Goal: Transaction & Acquisition: Purchase product/service

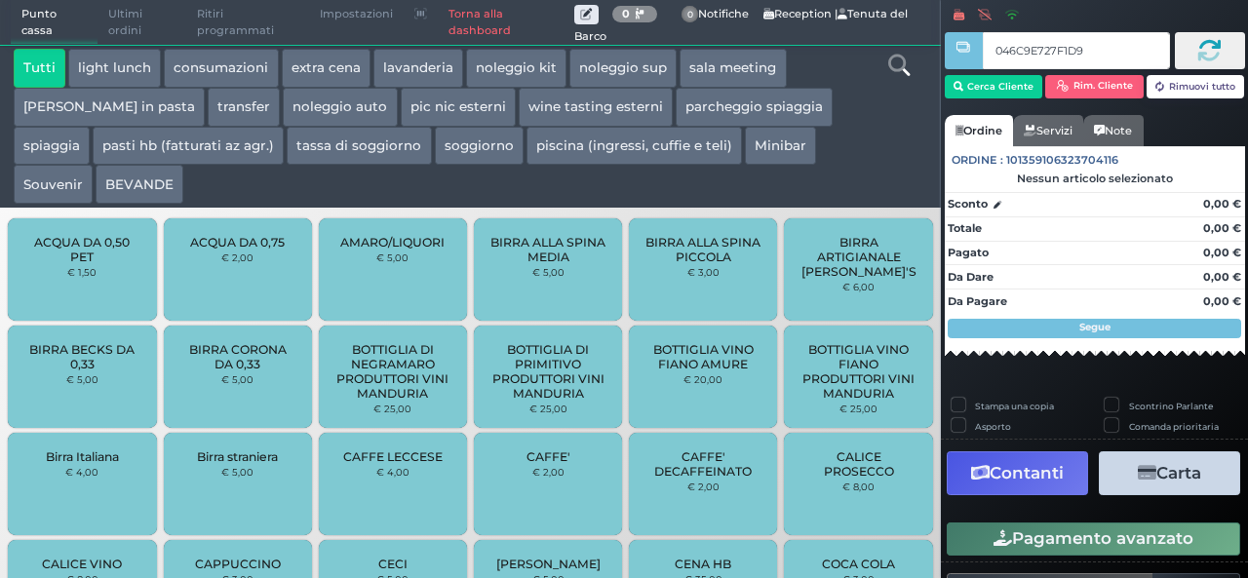
type input "046C9E727F1D90"
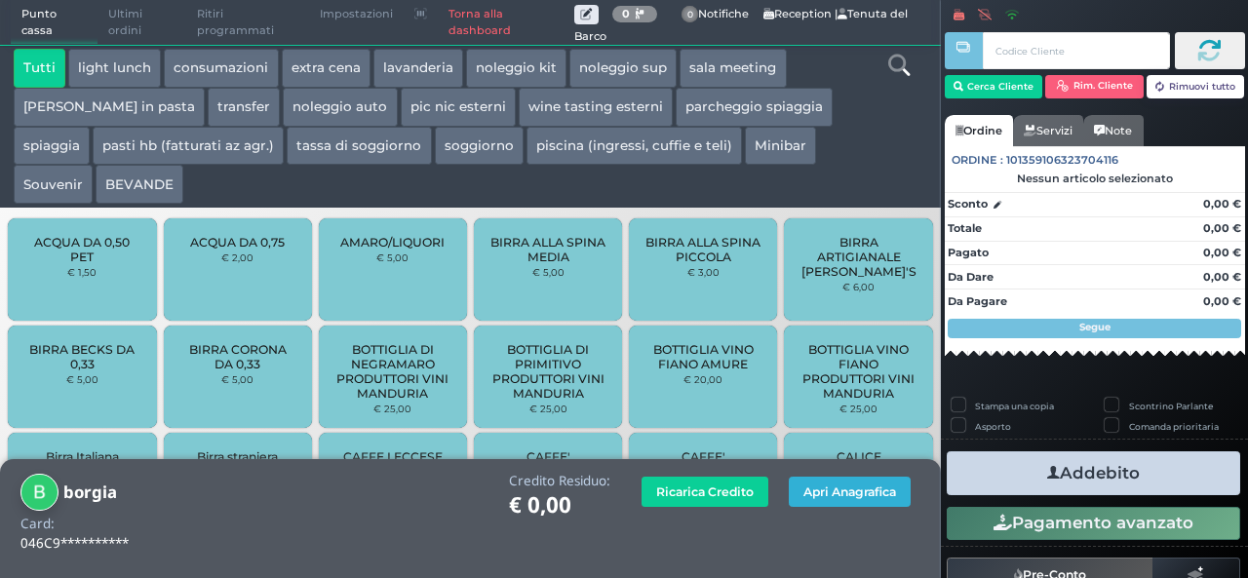
click at [819, 485] on button "Apri Anagrafica" at bounding box center [850, 492] width 122 height 30
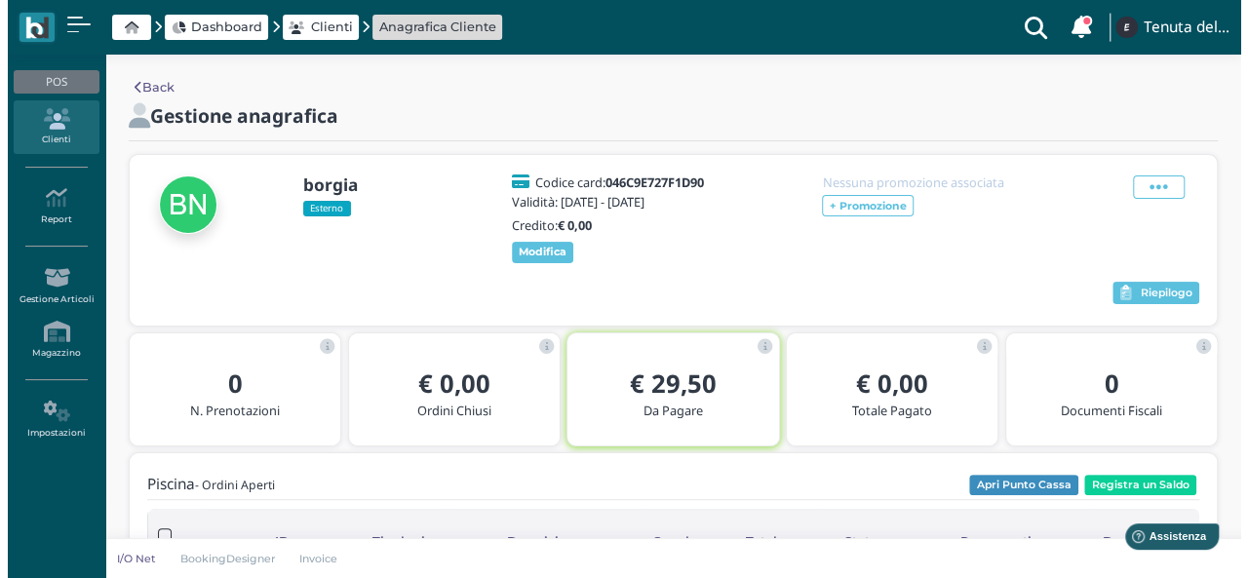
scroll to position [97, 0]
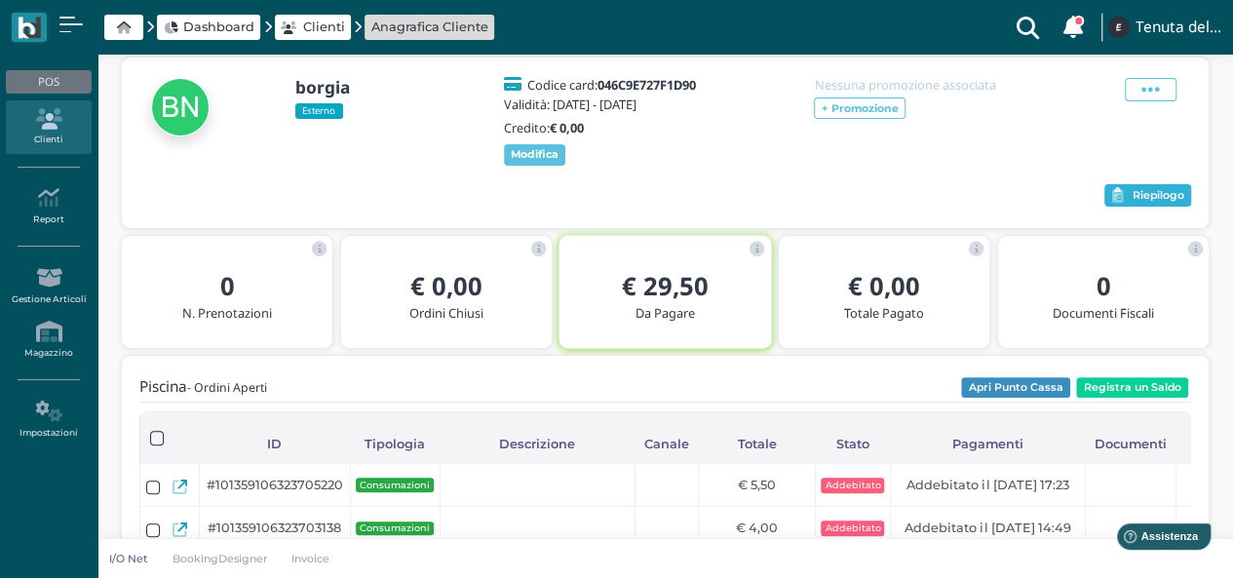
click at [1133, 202] on span "Riepilogo" at bounding box center [1159, 196] width 52 height 14
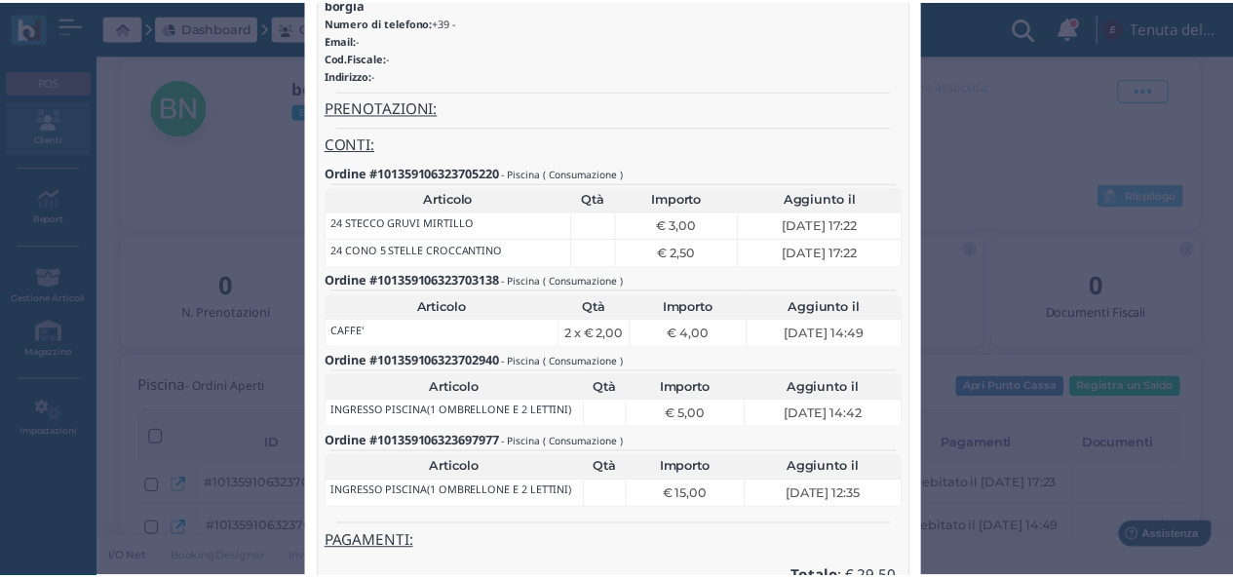
scroll to position [0, 0]
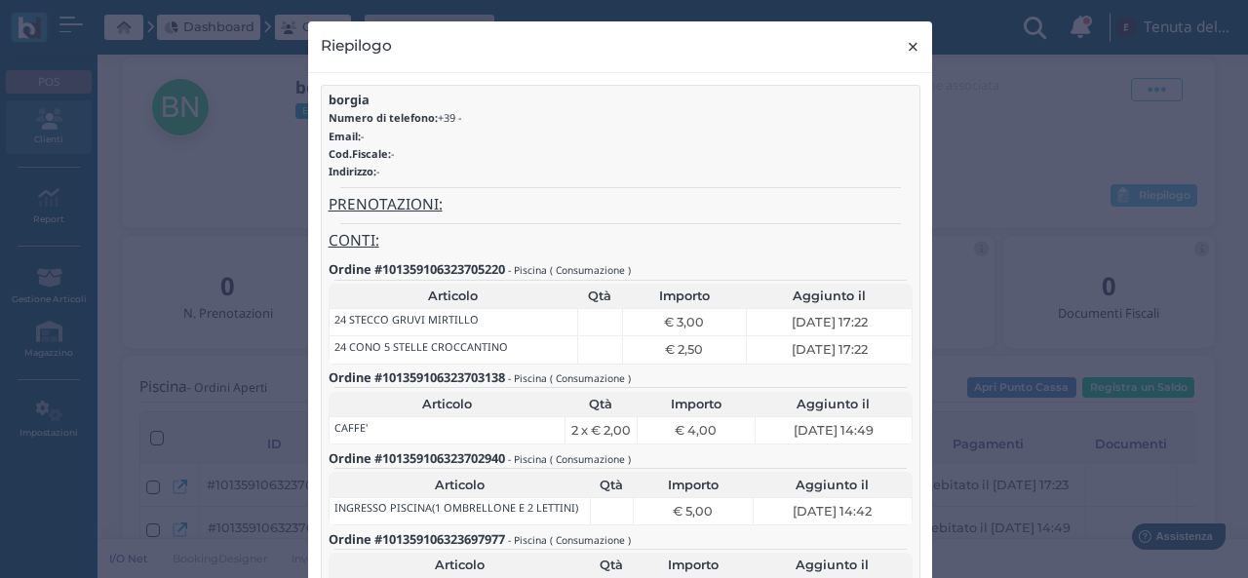
click at [906, 50] on span "×" at bounding box center [913, 46] width 15 height 25
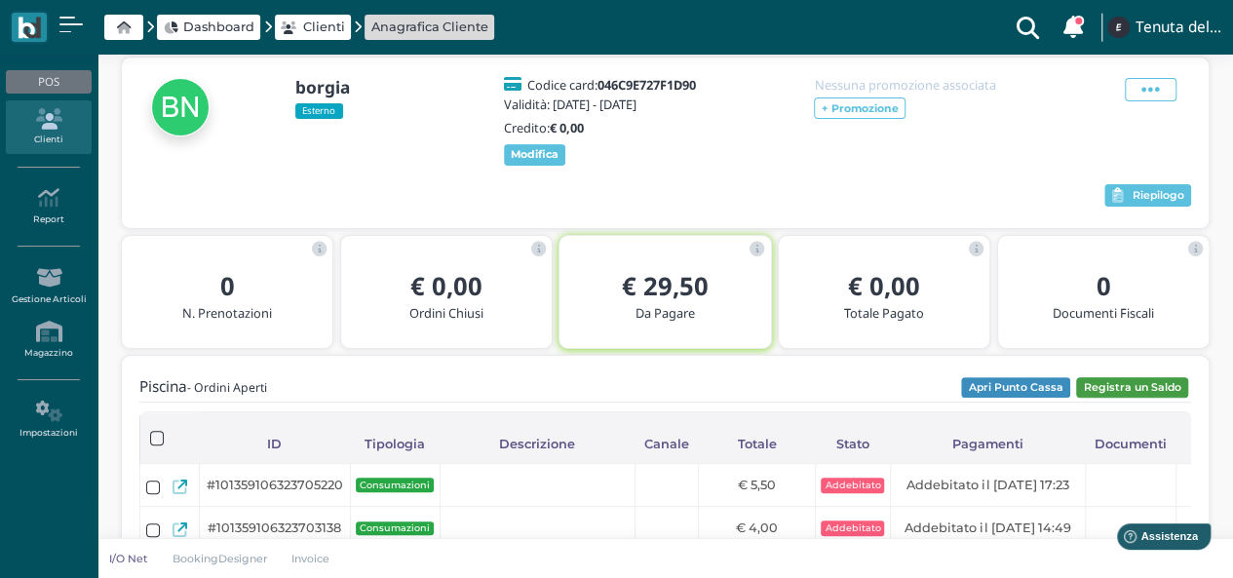
click at [1149, 399] on button "Registra un Saldo" at bounding box center [1132, 387] width 112 height 21
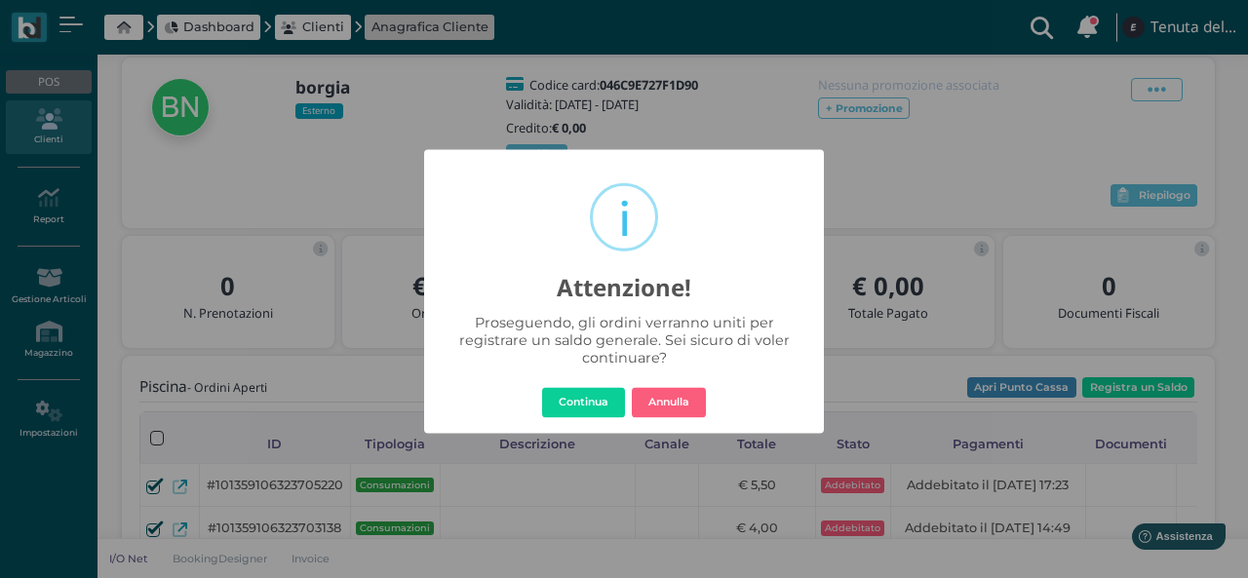
click at [552, 416] on button "Continua" at bounding box center [583, 402] width 83 height 31
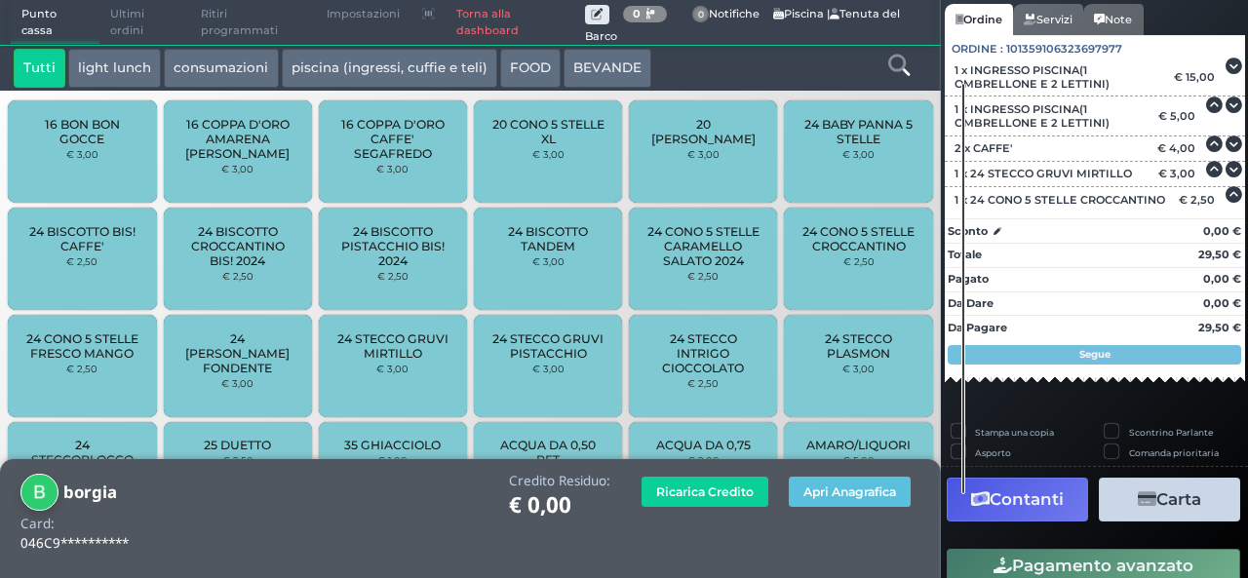
scroll to position [173, 0]
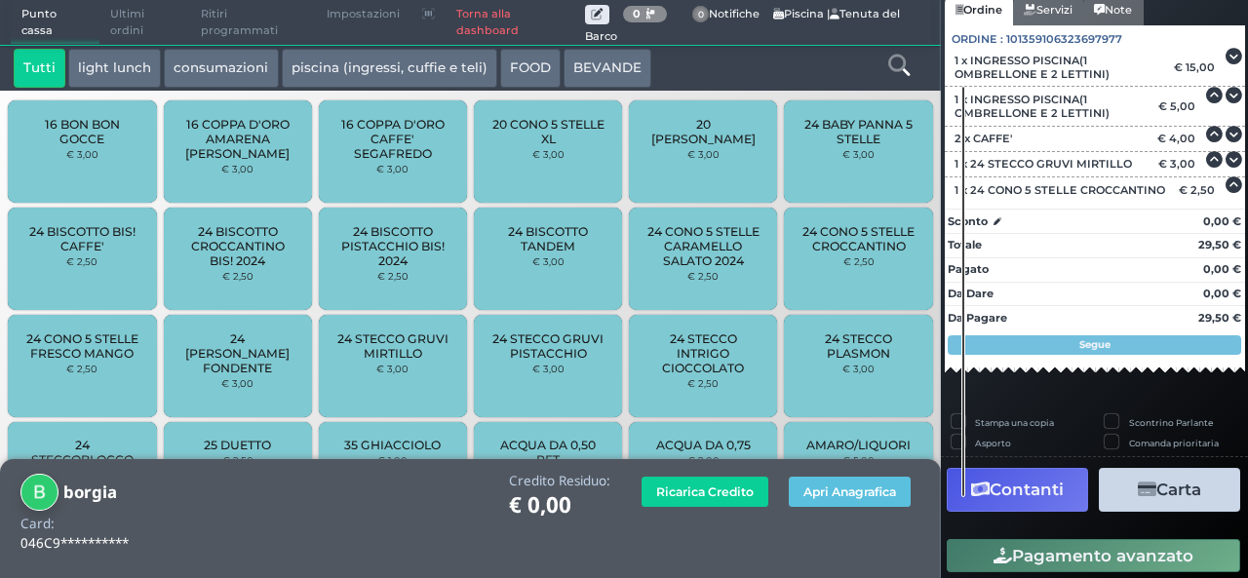
click at [1141, 483] on button "Carta" at bounding box center [1169, 490] width 141 height 44
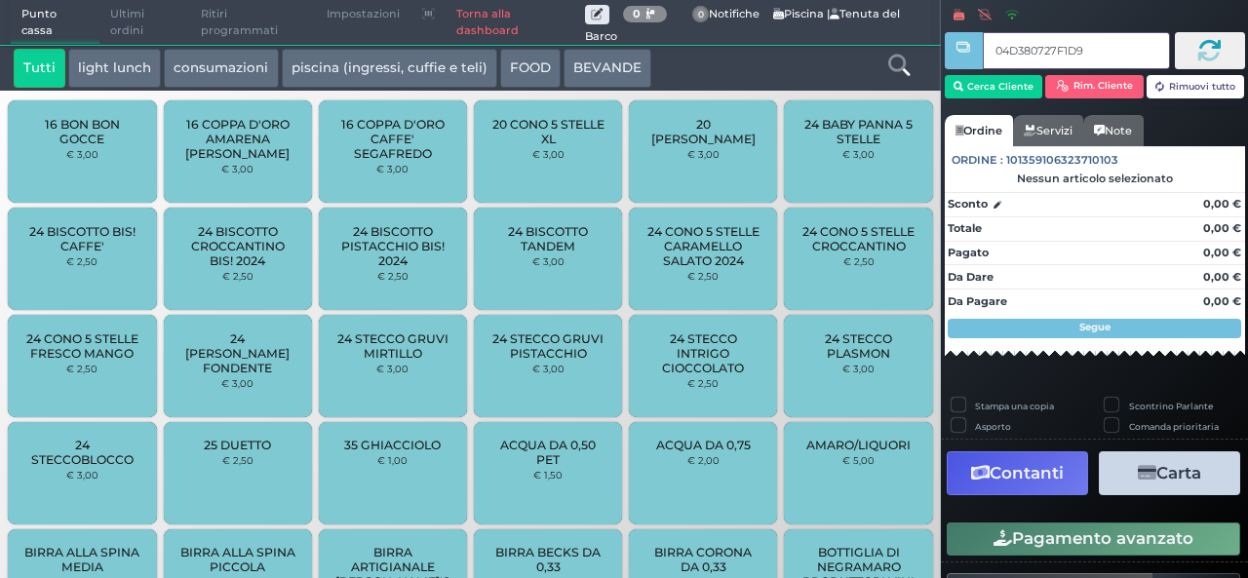
type input "04D380727F1D90"
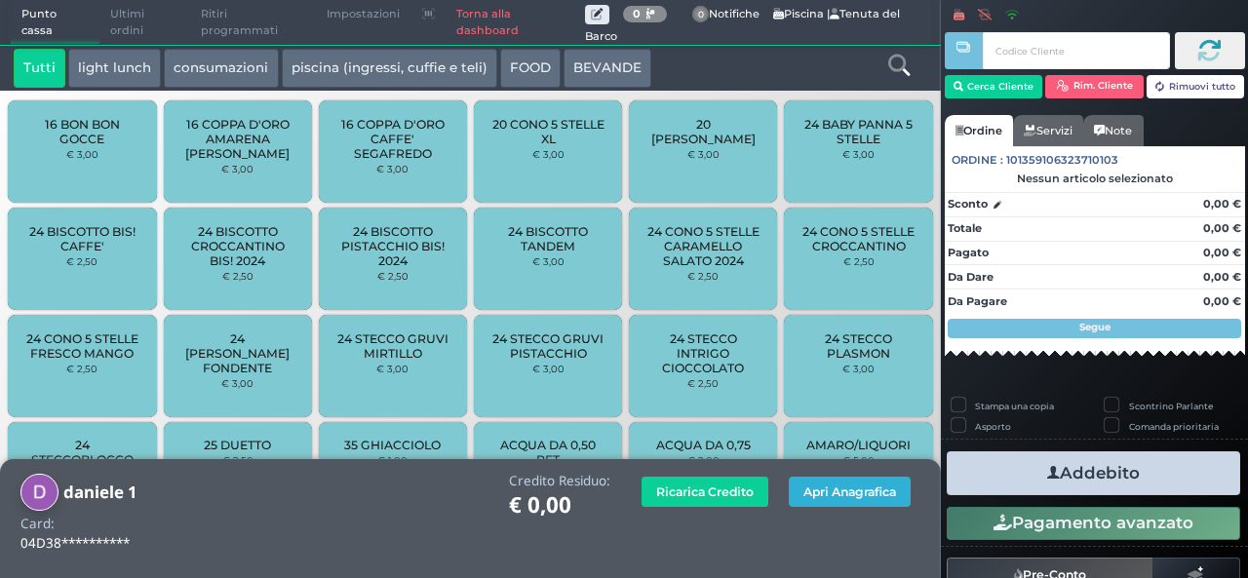
click at [795, 482] on button "Apri Anagrafica" at bounding box center [850, 492] width 122 height 30
click at [832, 486] on button "Apri Anagrafica" at bounding box center [850, 492] width 122 height 30
click at [807, 490] on button "Apri Anagrafica" at bounding box center [850, 492] width 122 height 30
click at [844, 481] on button "Apri Anagrafica" at bounding box center [850, 492] width 122 height 30
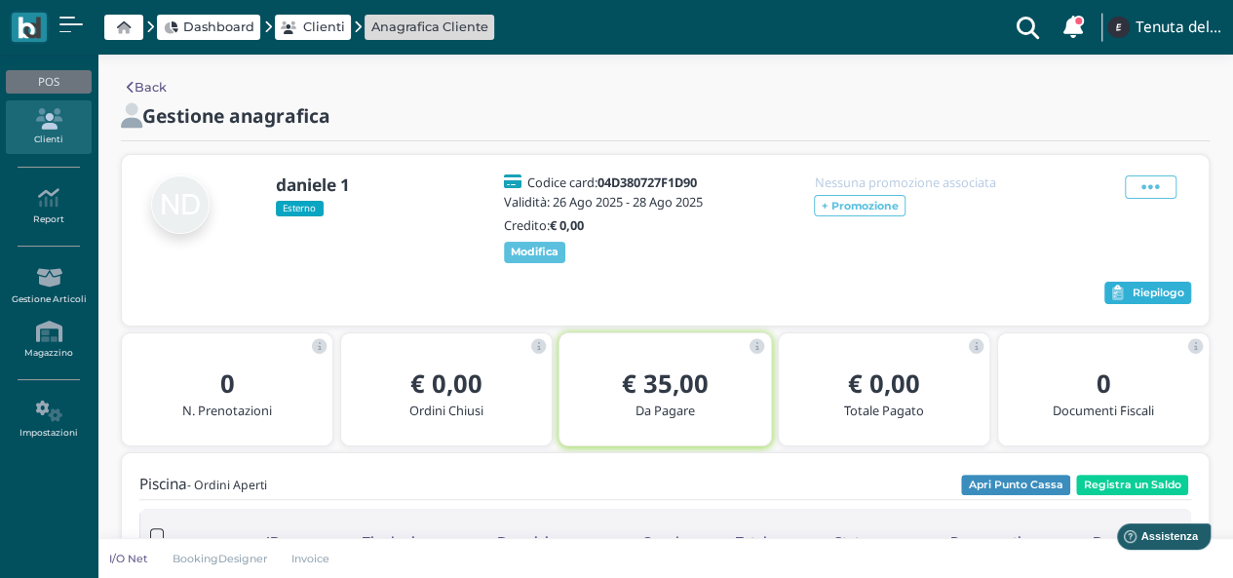
click at [1124, 303] on button "Riepilogo" at bounding box center [1147, 293] width 87 height 23
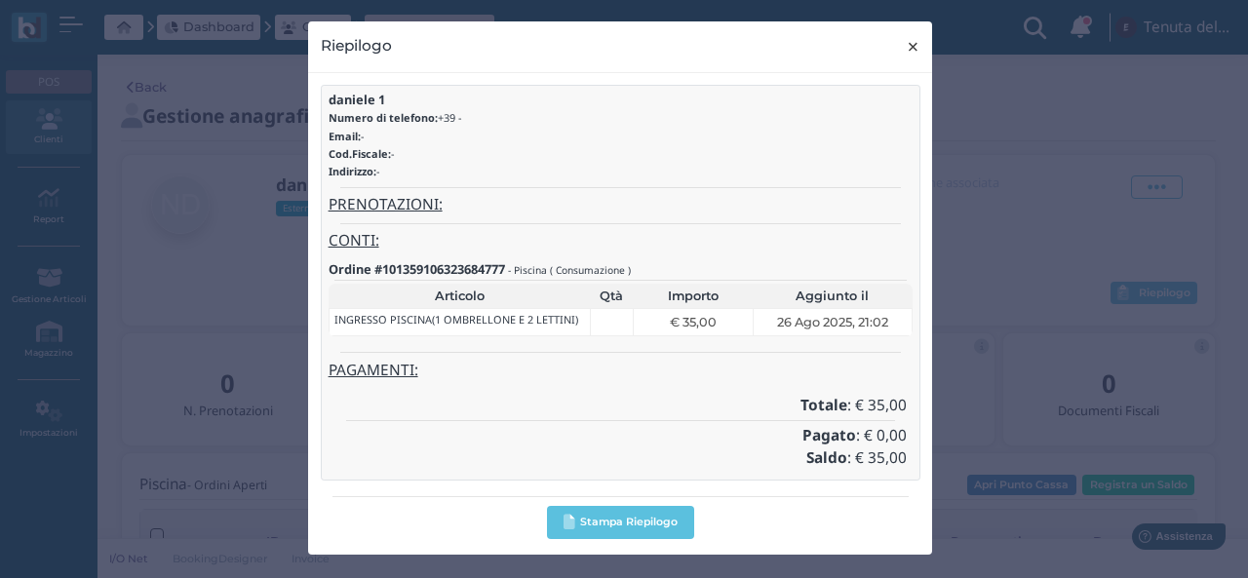
click at [918, 48] on span "×" at bounding box center [913, 46] width 15 height 25
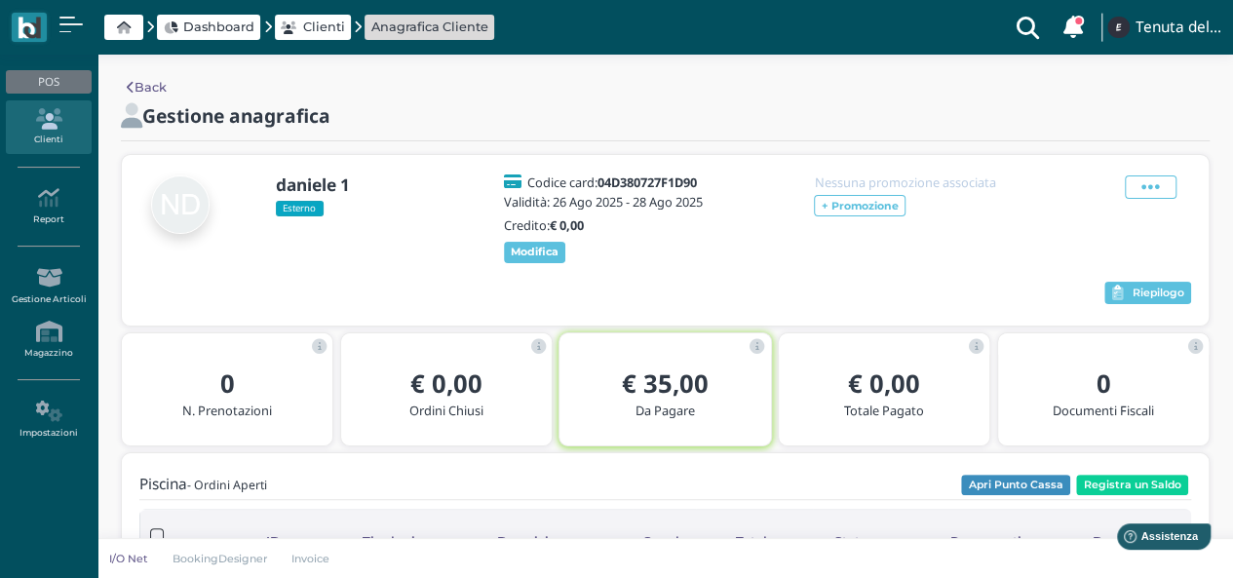
scroll to position [195, 0]
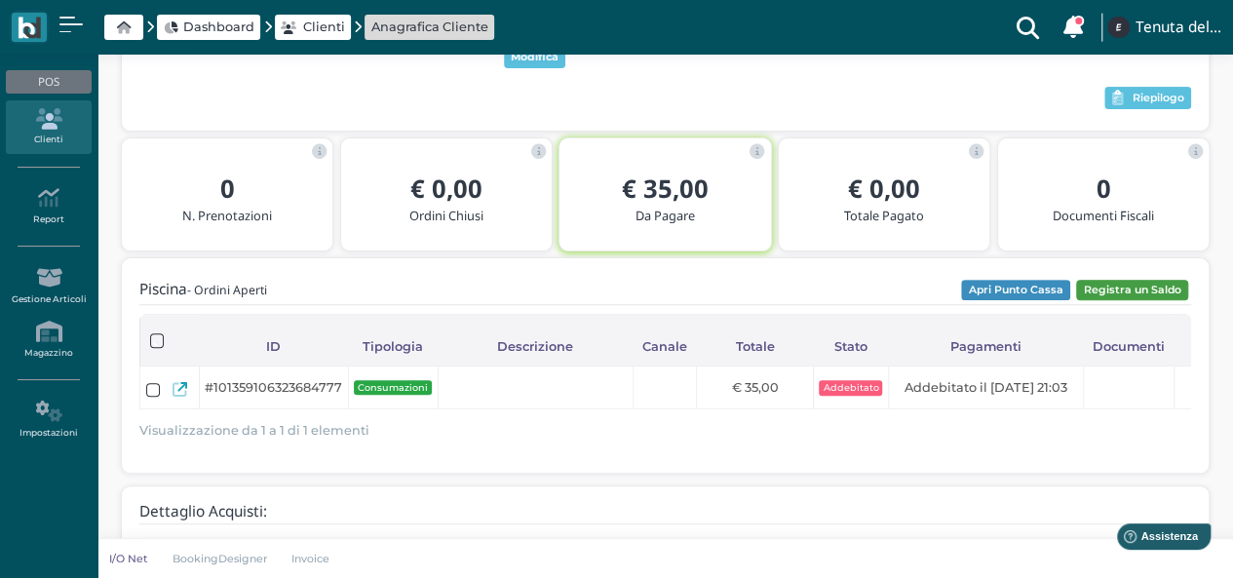
click at [1115, 301] on button "Registra un Saldo" at bounding box center [1132, 290] width 112 height 21
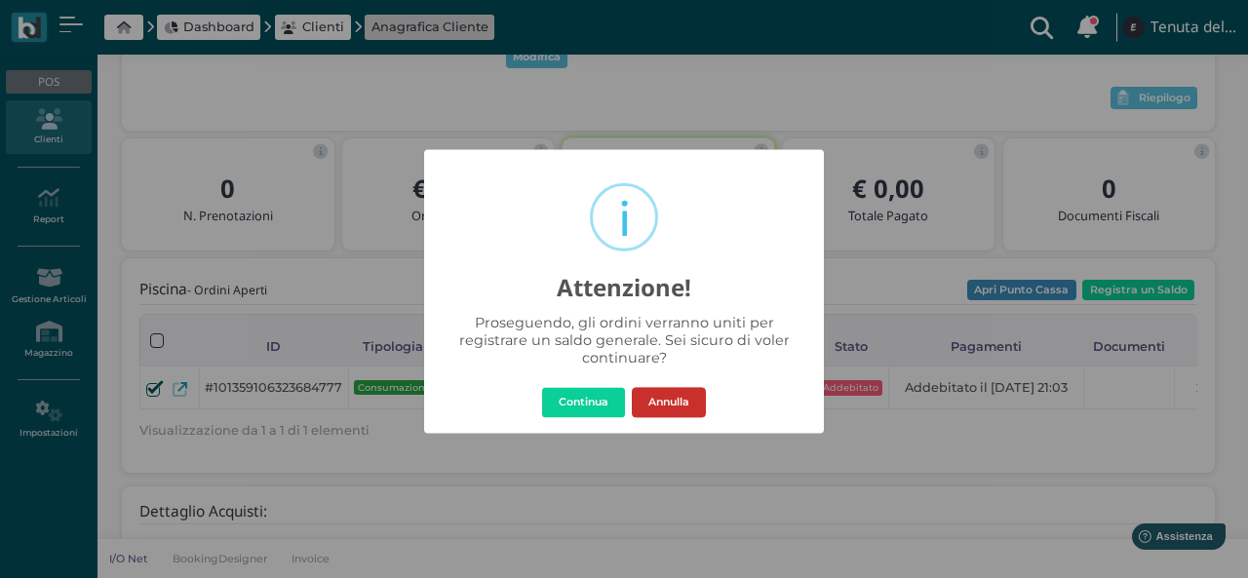
click at [683, 391] on button "Annulla" at bounding box center [669, 402] width 74 height 31
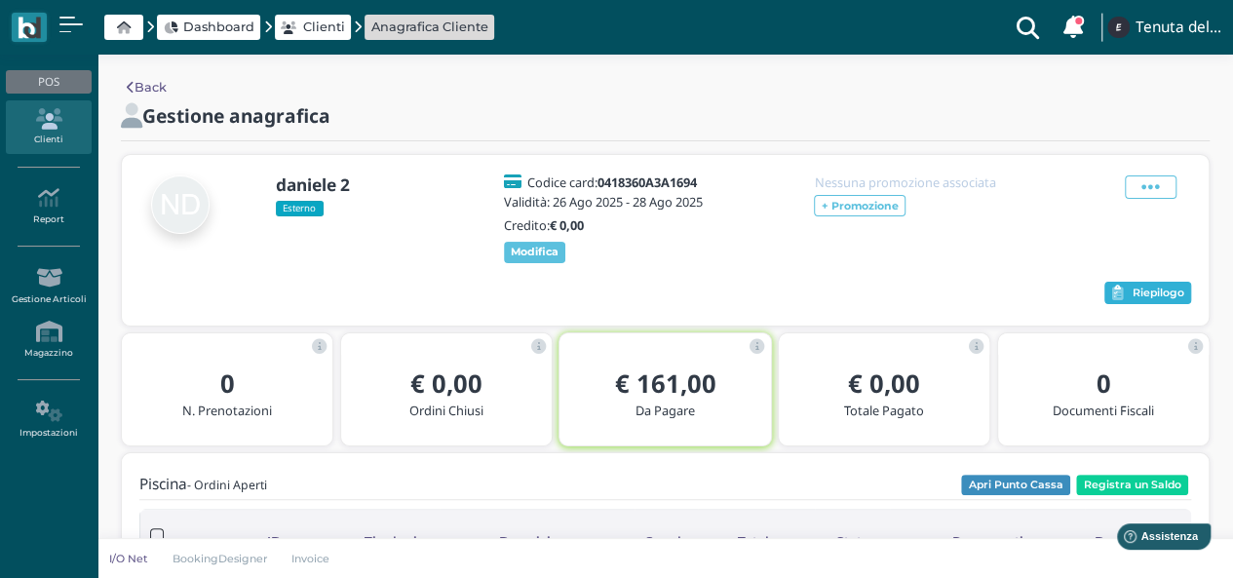
click at [1133, 300] on span "Riepilogo" at bounding box center [1159, 294] width 52 height 14
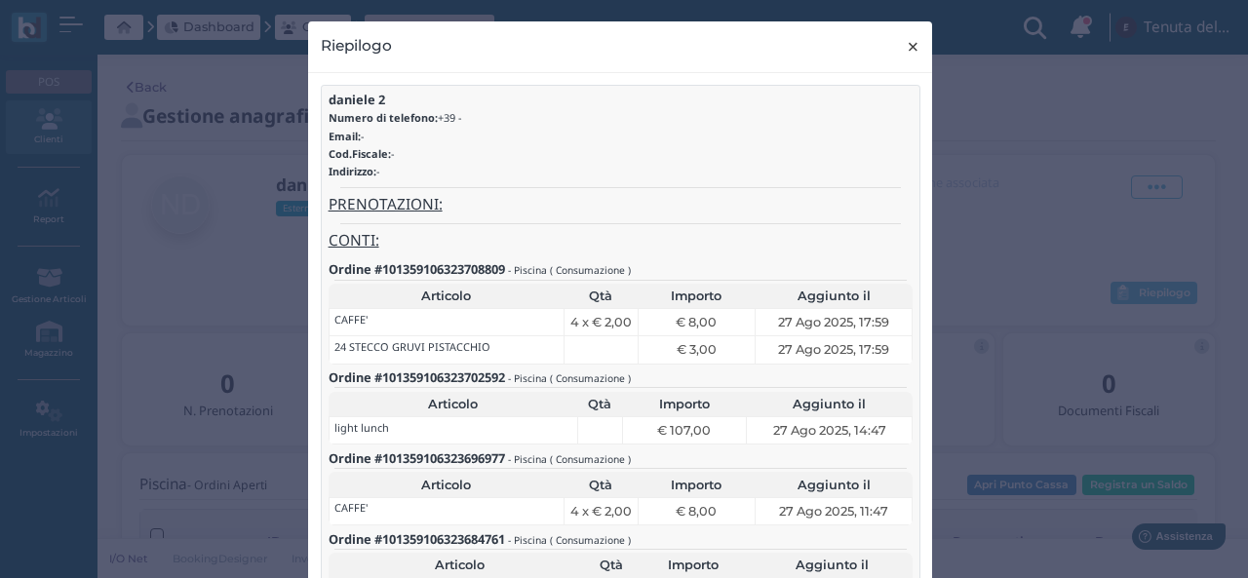
click at [906, 46] on span "×" at bounding box center [913, 46] width 15 height 25
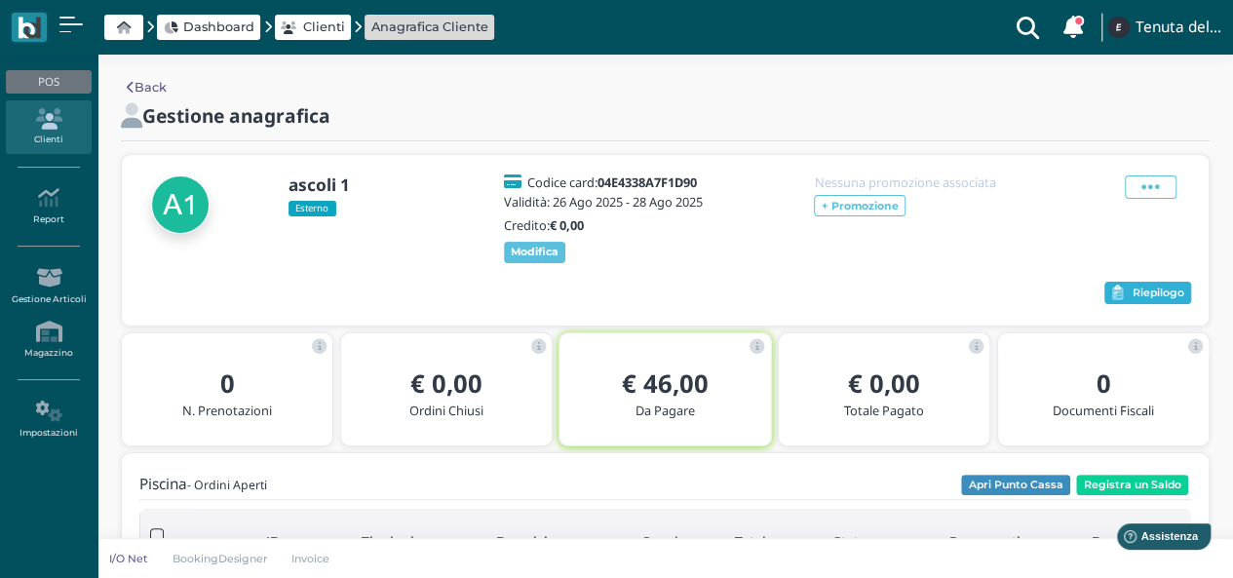
click at [1126, 305] on button "Riepilogo" at bounding box center [1147, 293] width 87 height 23
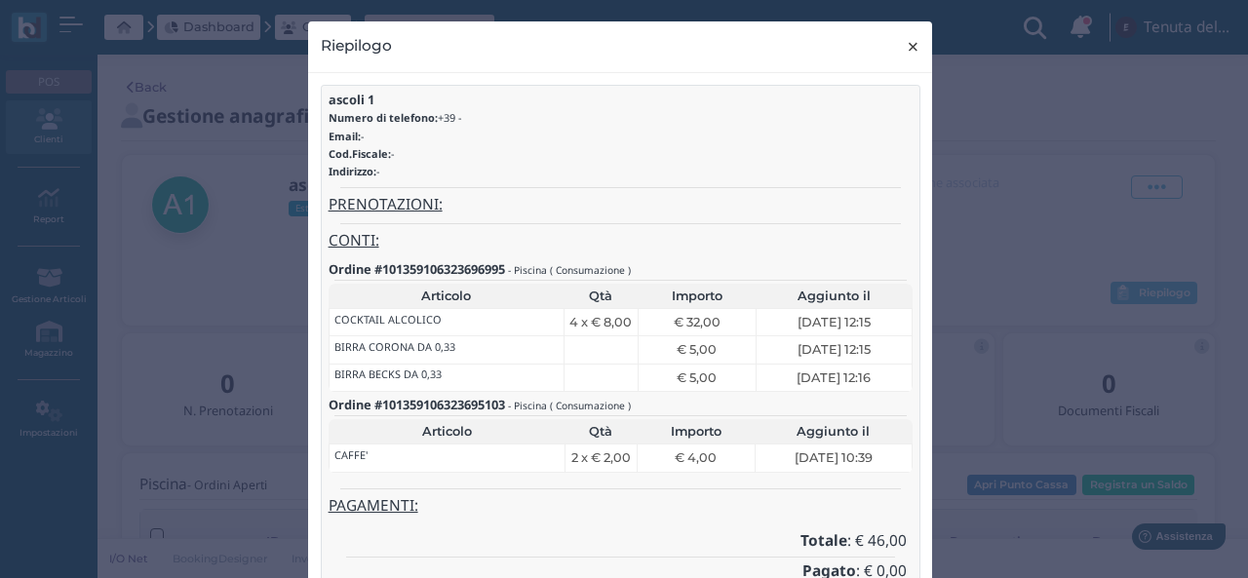
click at [906, 44] on span "×" at bounding box center [913, 46] width 15 height 25
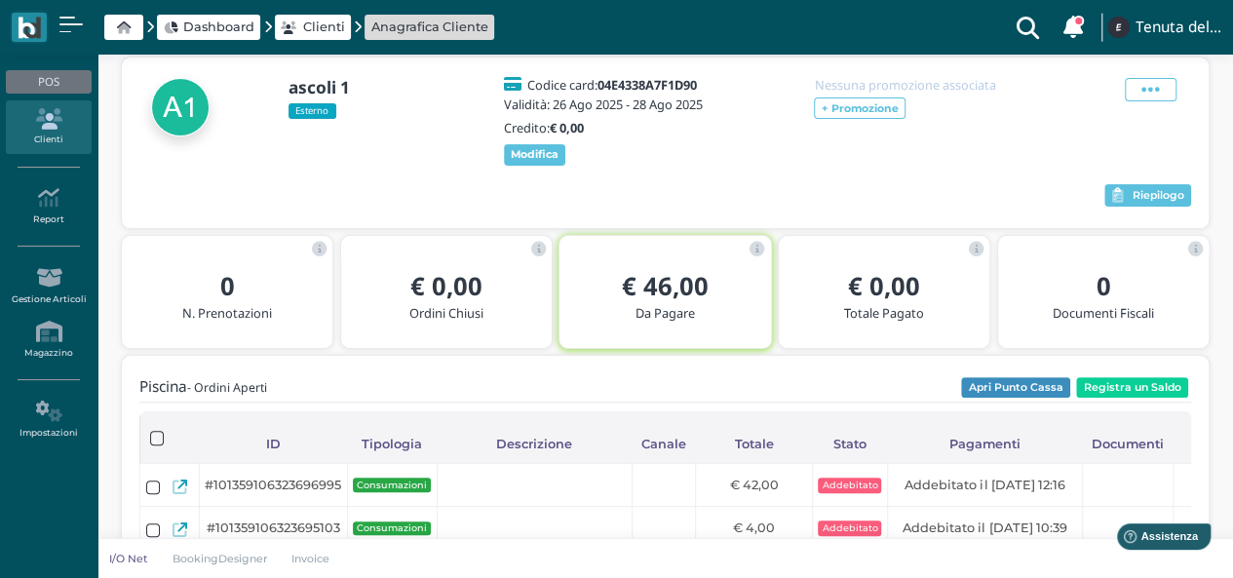
scroll to position [195, 0]
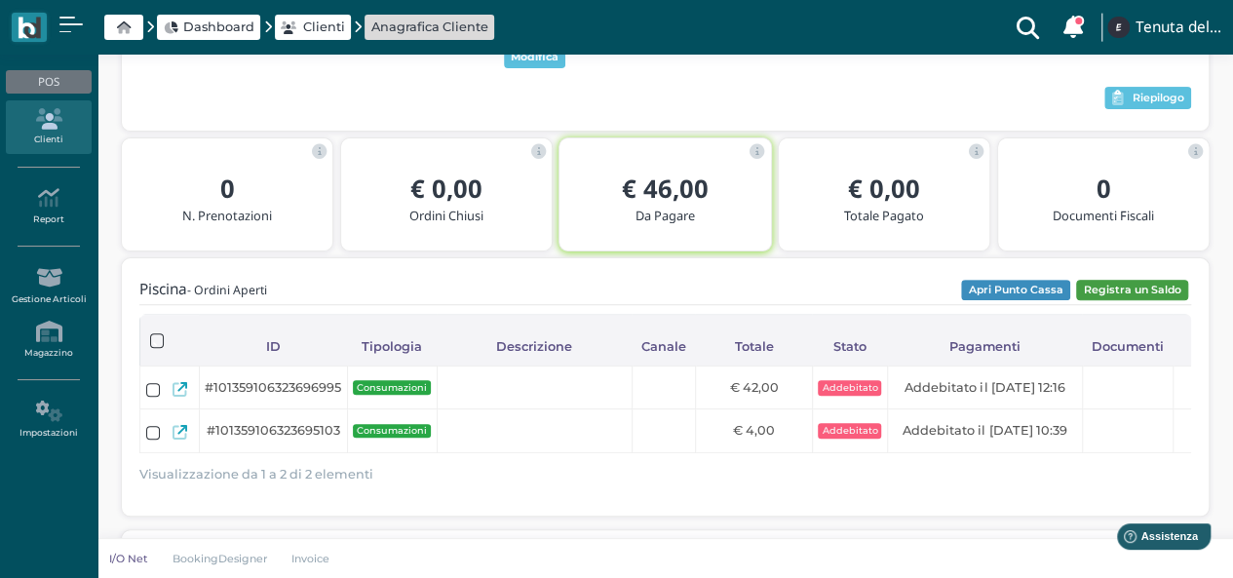
click at [1133, 294] on button "Registra un Saldo" at bounding box center [1132, 290] width 112 height 21
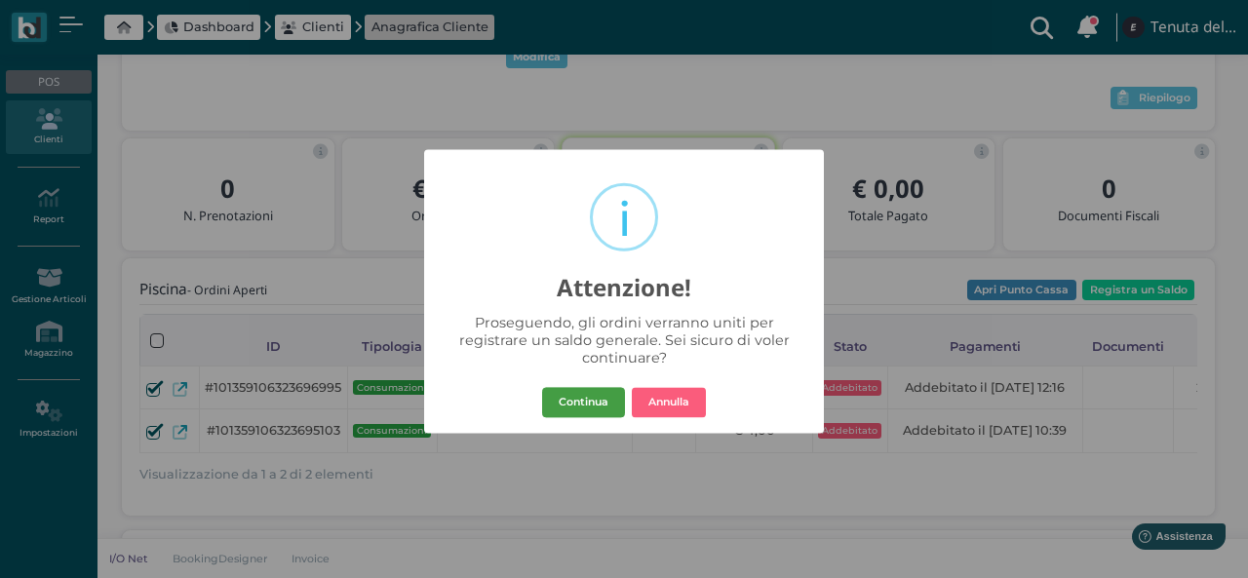
click at [576, 393] on button "Continua" at bounding box center [583, 402] width 83 height 31
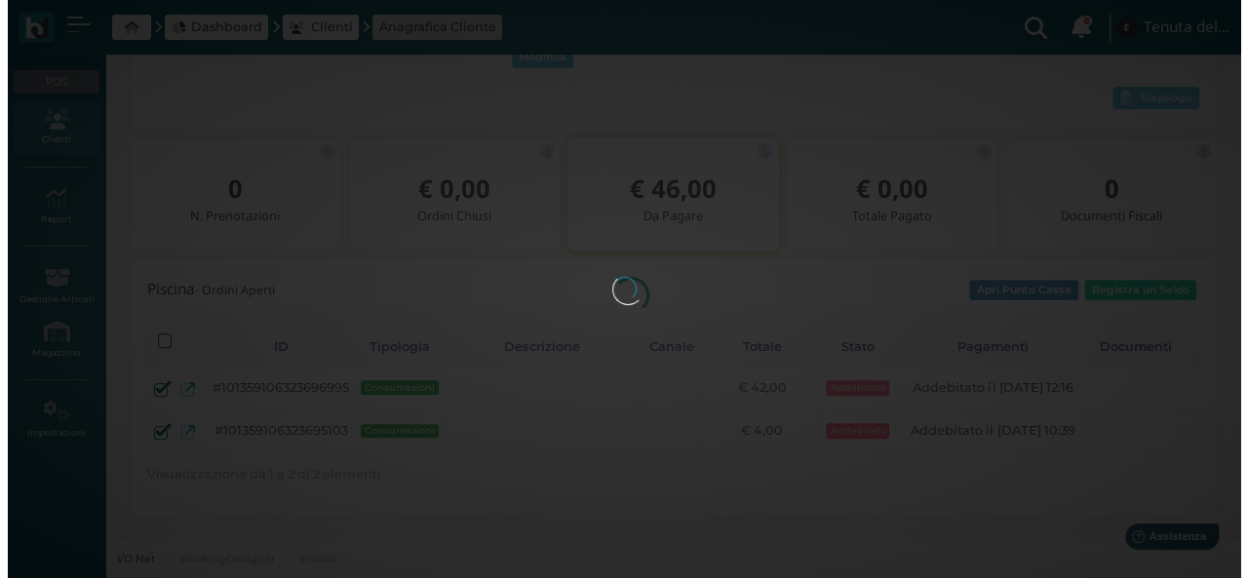
scroll to position [0, 0]
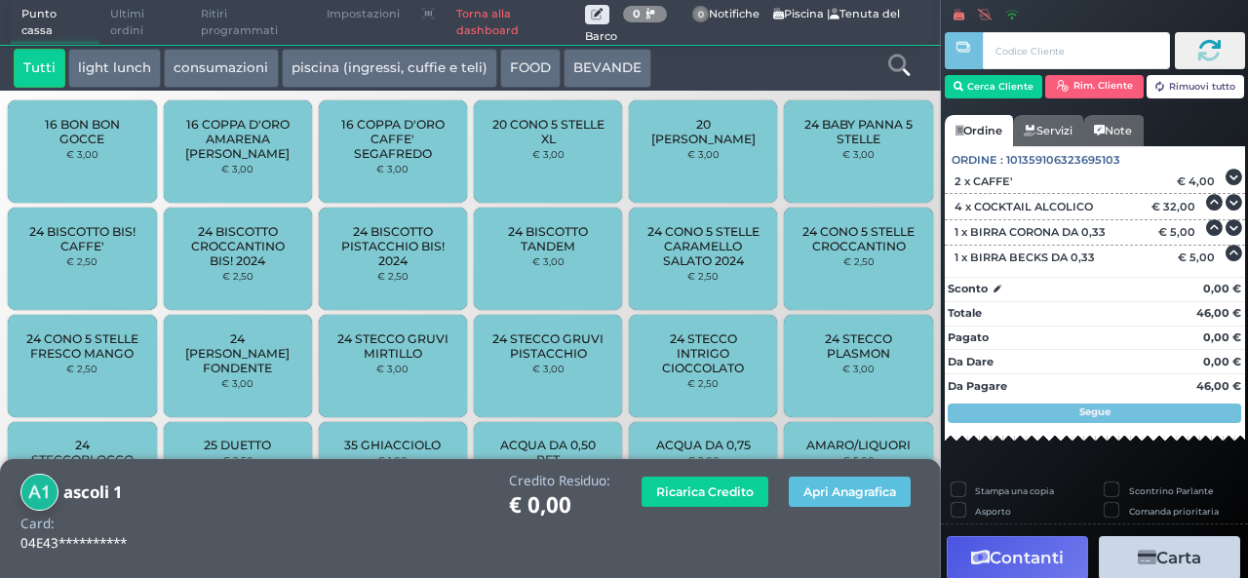
click at [825, 537] on div "Credito Residuo: € 0,00 Ricarica Credito Apri Anagrafica" at bounding box center [554, 515] width 752 height 83
click at [546, 523] on div "Credito Residuo: € 0,00 Ricarica Credito Apri Anagrafica" at bounding box center [554, 515] width 752 height 83
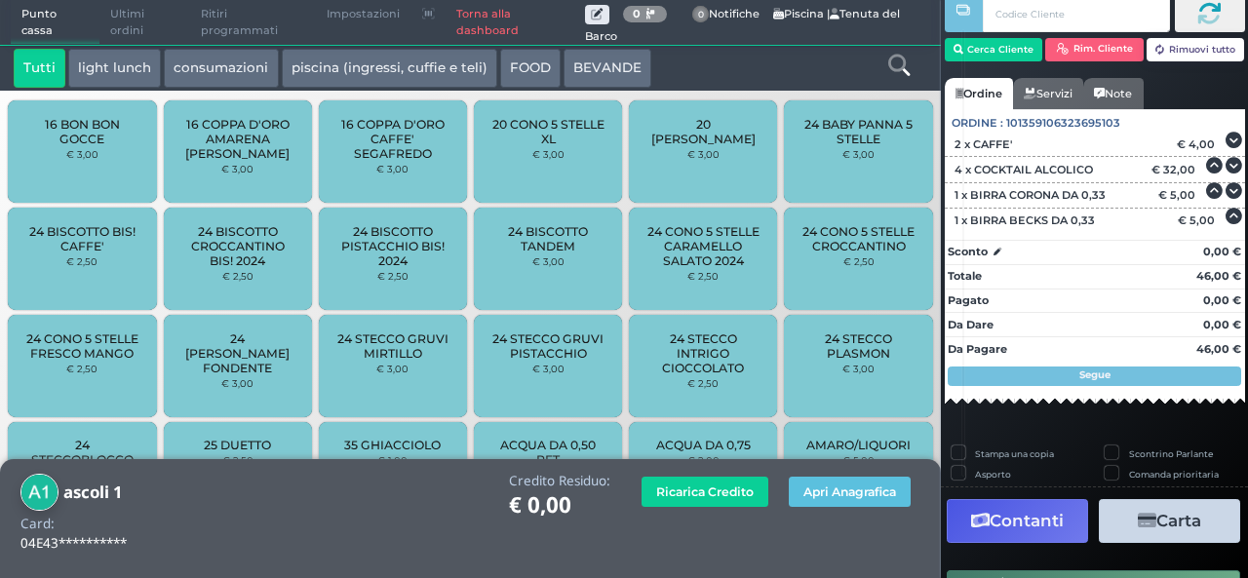
click at [1138, 513] on icon "button" at bounding box center [1147, 521] width 19 height 17
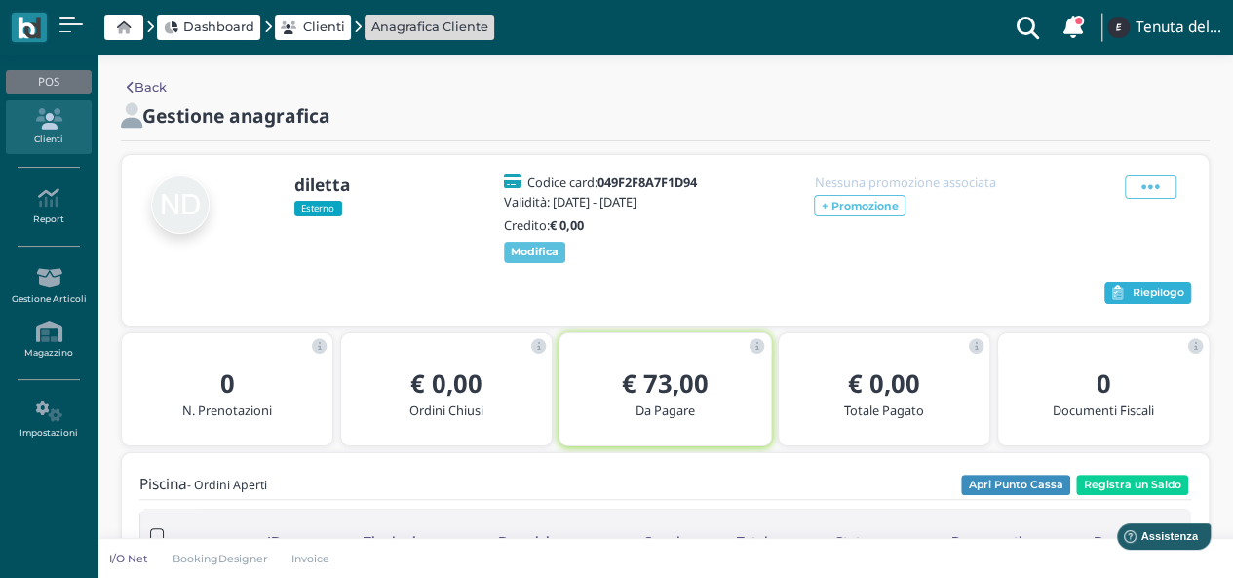
click at [1138, 300] on span "Riepilogo" at bounding box center [1159, 294] width 52 height 14
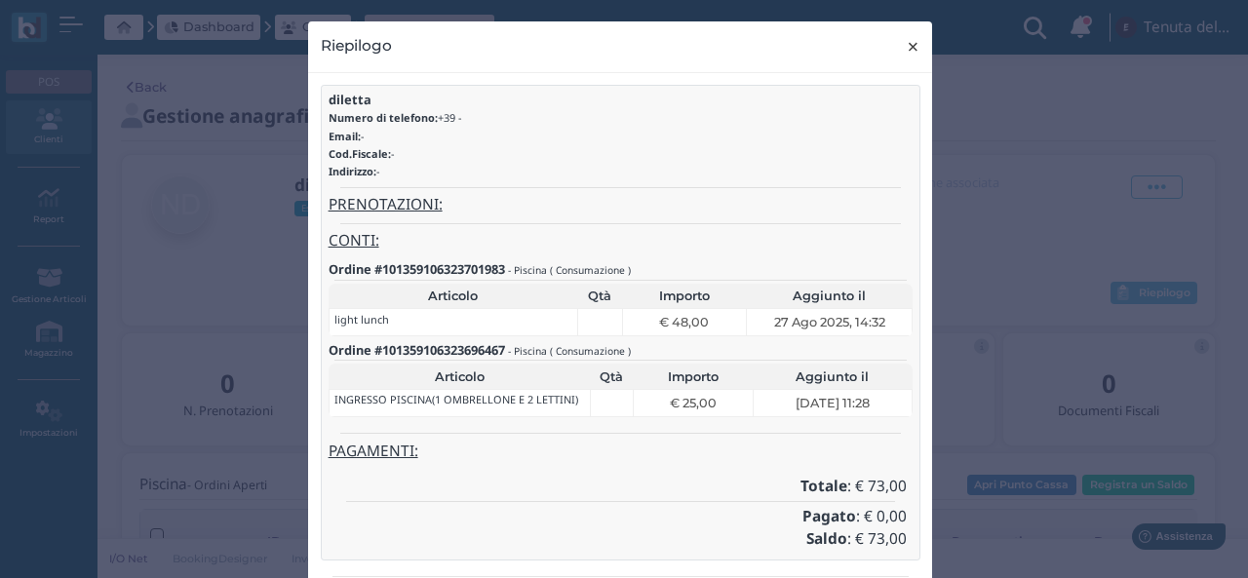
click at [897, 50] on button "× close" at bounding box center [913, 46] width 40 height 50
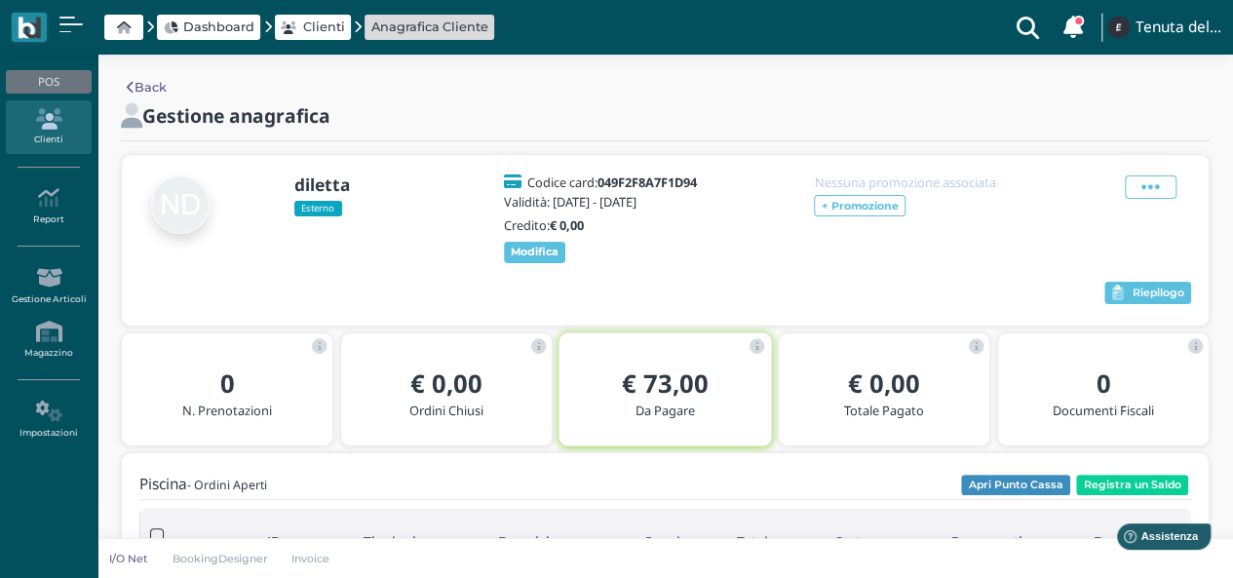
scroll to position [97, 0]
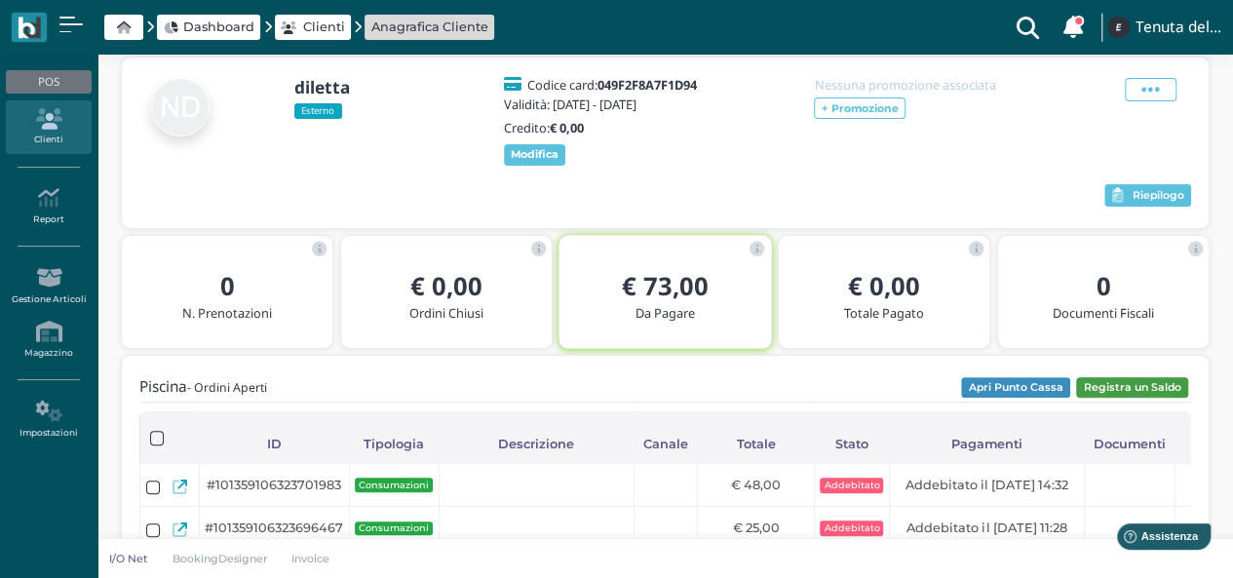
click at [1158, 399] on button "Registra un Saldo" at bounding box center [1132, 387] width 112 height 21
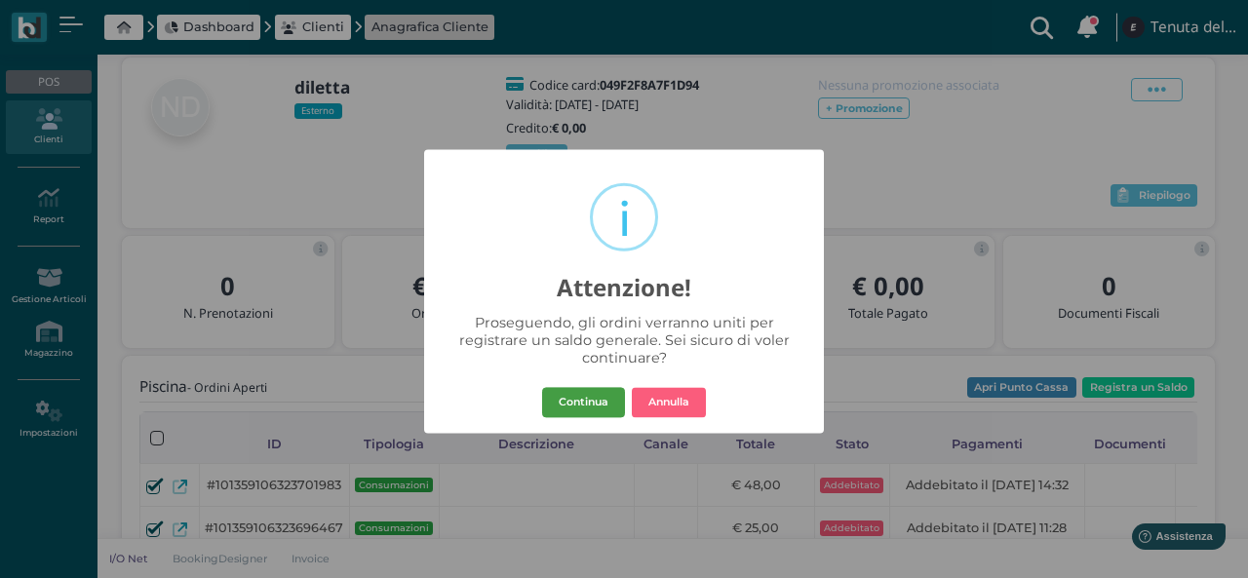
click at [594, 405] on button "Continua" at bounding box center [583, 402] width 83 height 31
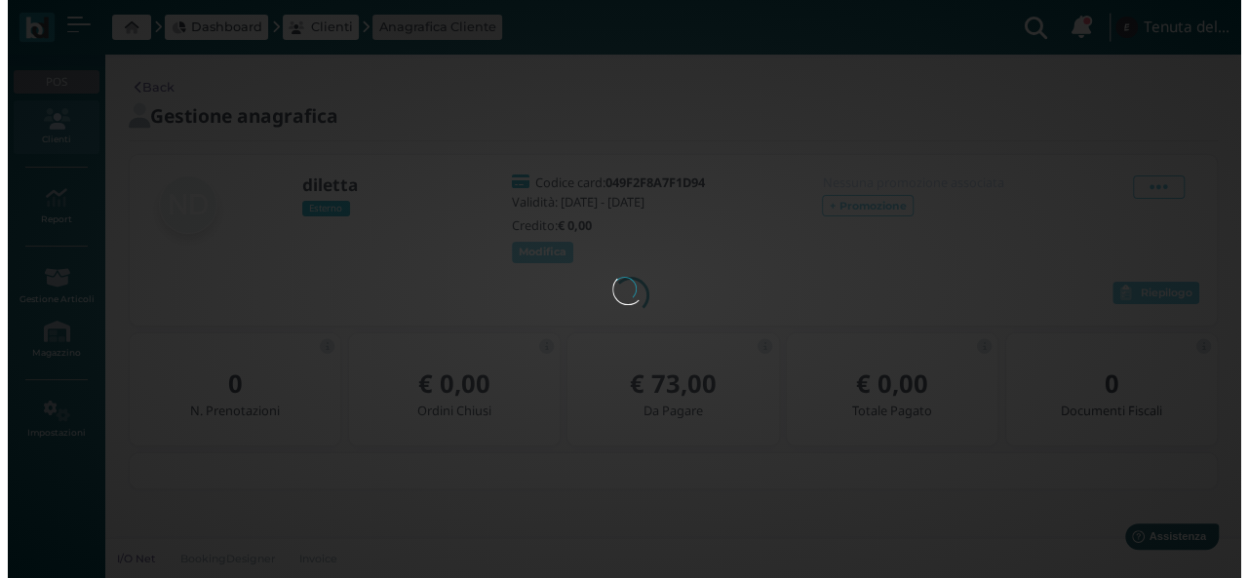
scroll to position [0, 0]
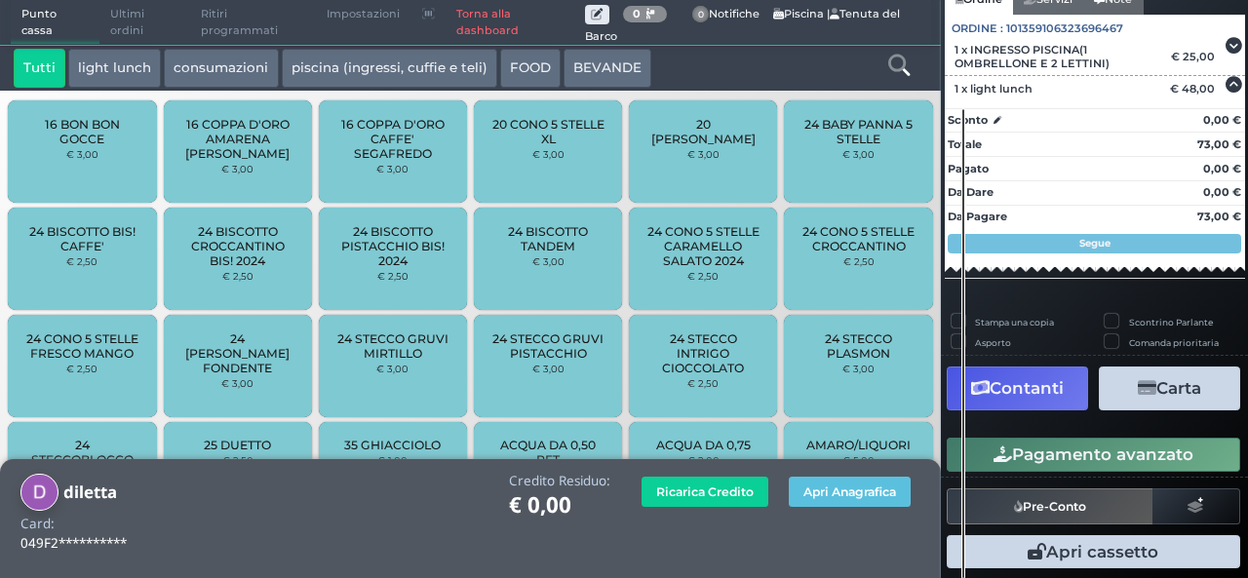
scroll to position [191, 0]
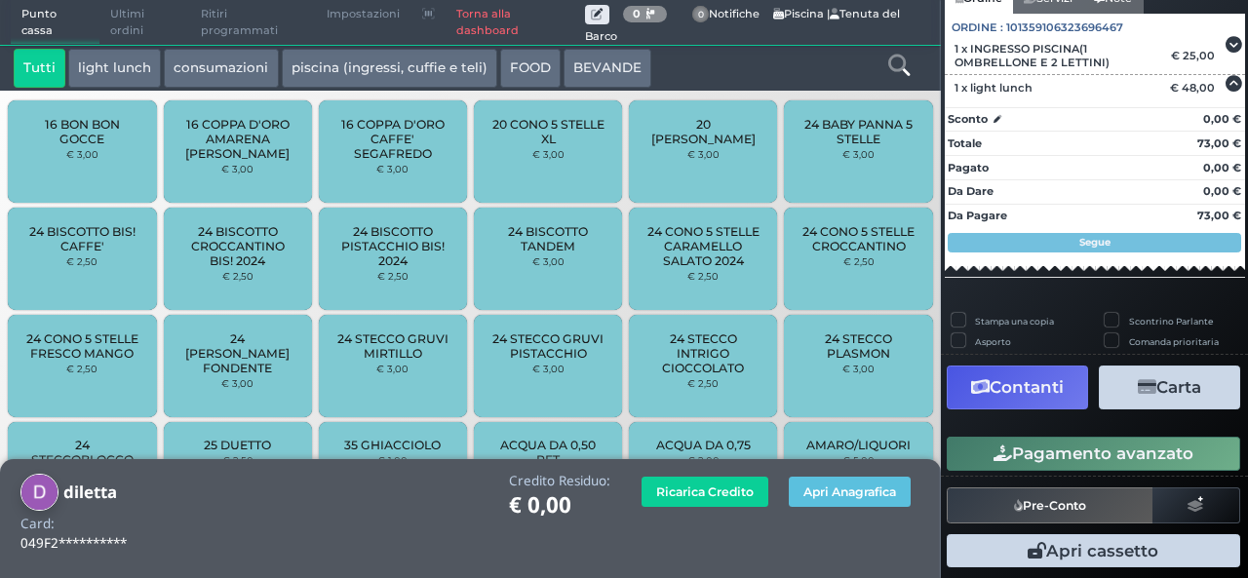
click at [1139, 370] on button "Carta" at bounding box center [1169, 388] width 141 height 44
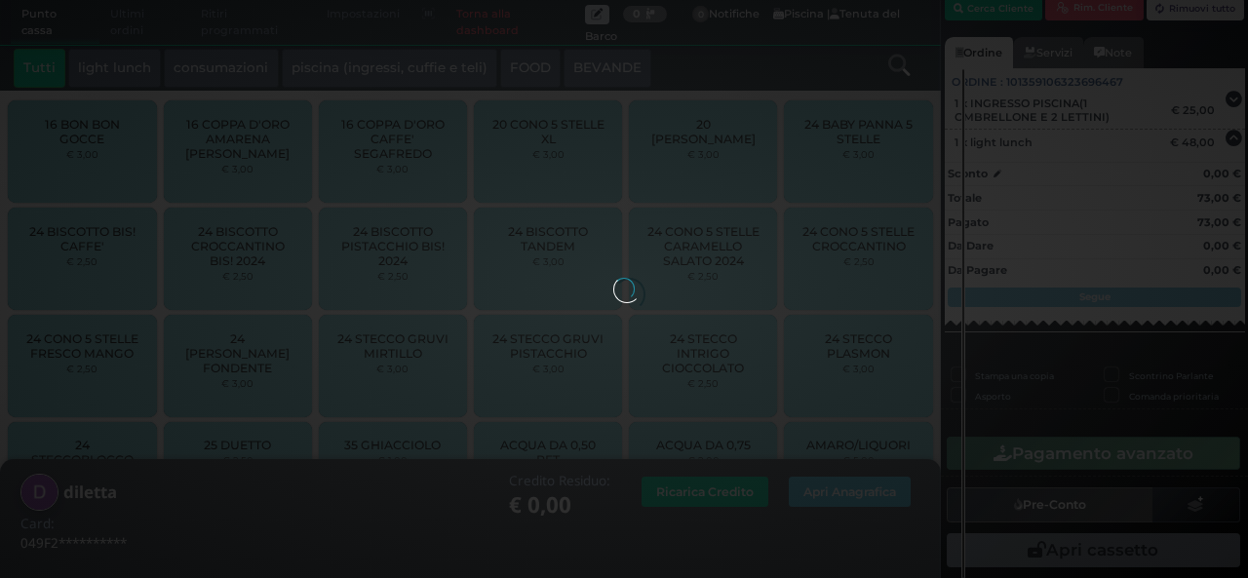
scroll to position [111, 0]
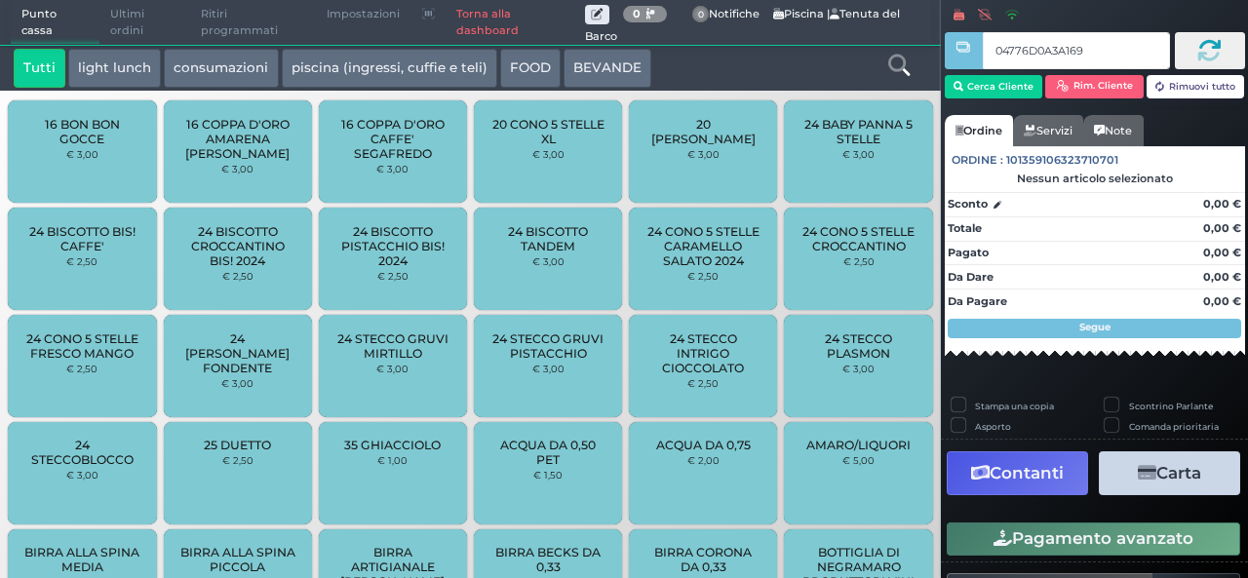
type input "04776D0A3A1695"
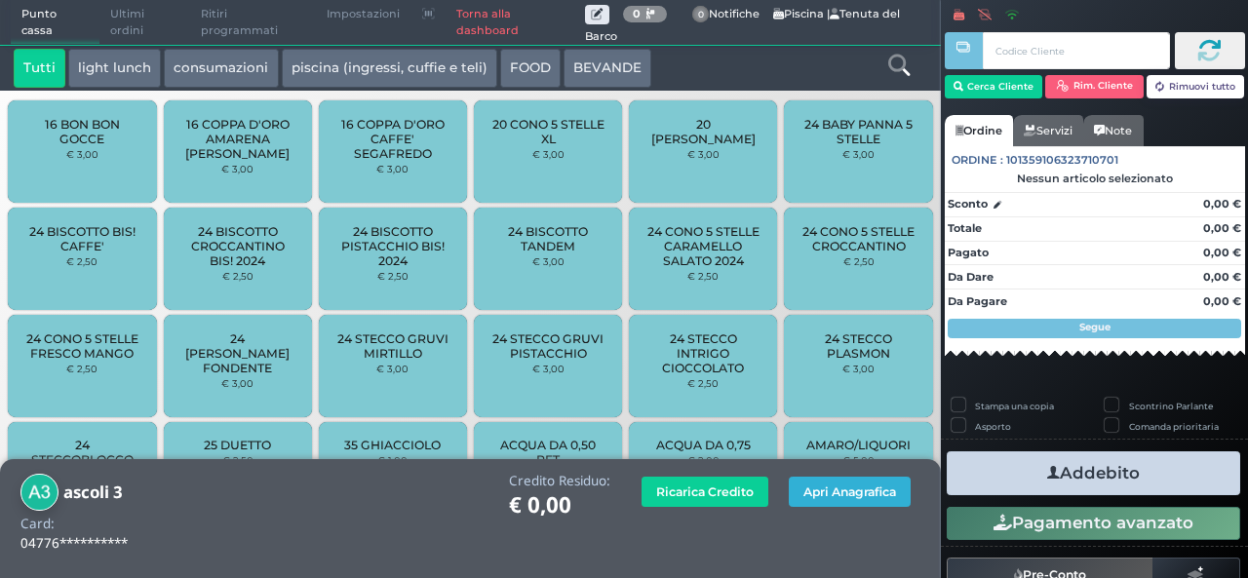
click at [852, 488] on button "Apri Anagrafica" at bounding box center [850, 492] width 122 height 30
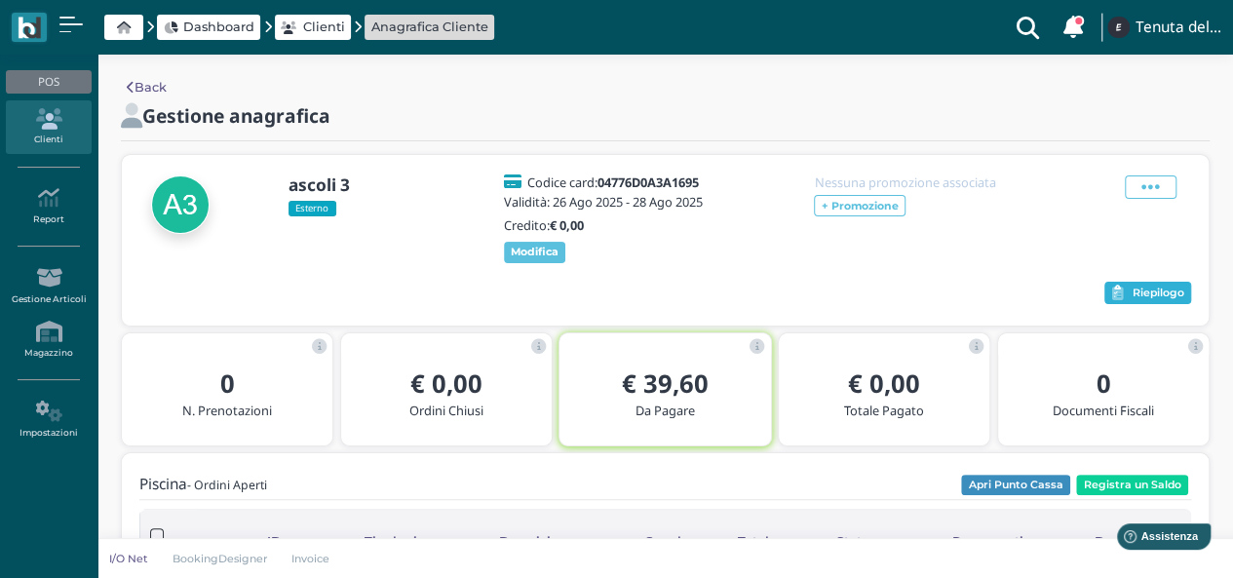
click at [1128, 303] on button "Riepilogo" at bounding box center [1147, 293] width 87 height 23
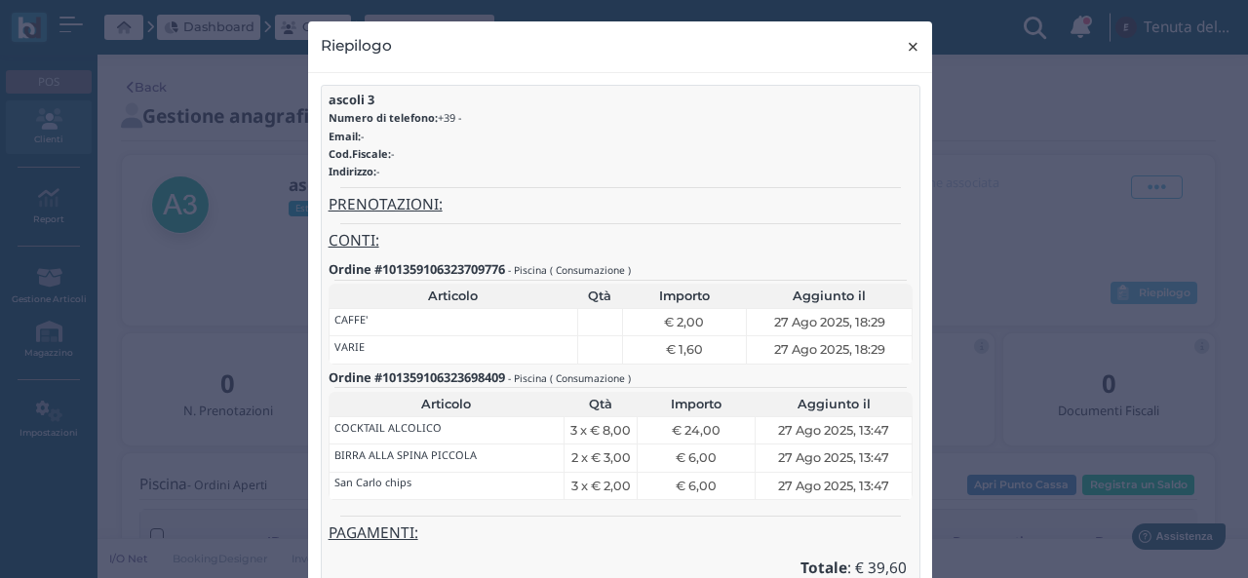
click at [915, 50] on button "× close" at bounding box center [913, 46] width 40 height 50
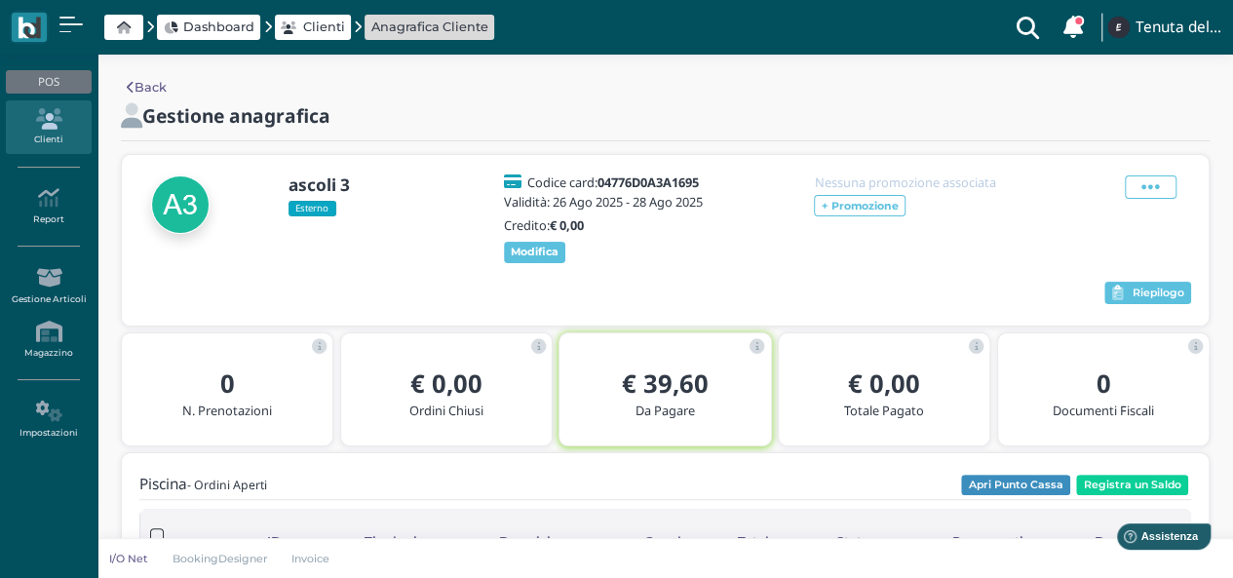
scroll to position [97, 0]
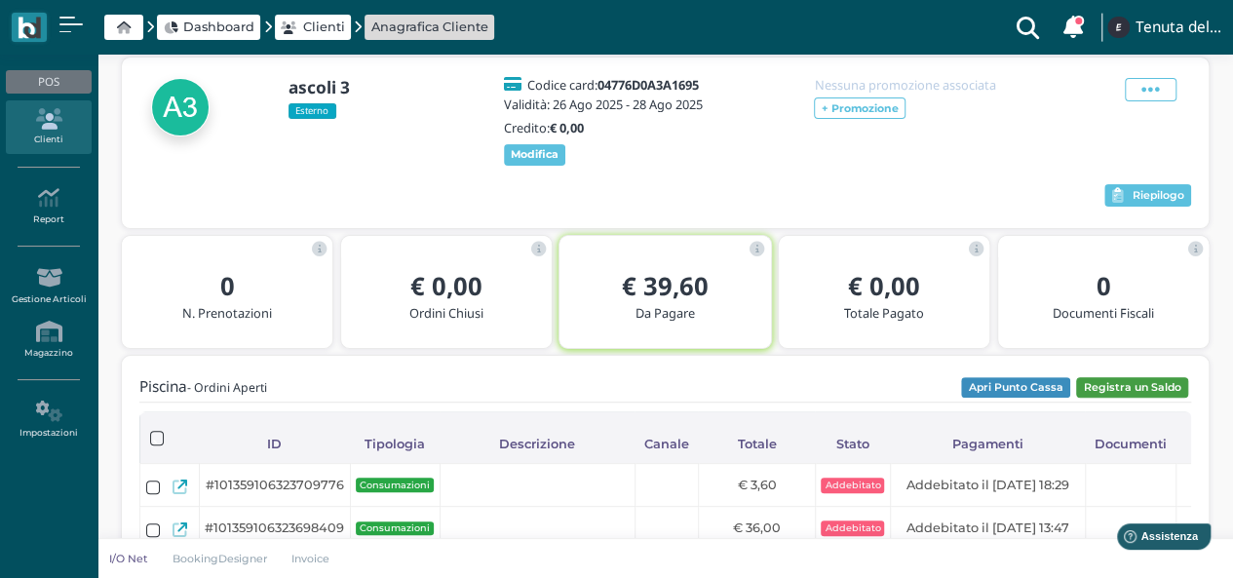
click at [1138, 399] on button "Registra un Saldo" at bounding box center [1132, 387] width 112 height 21
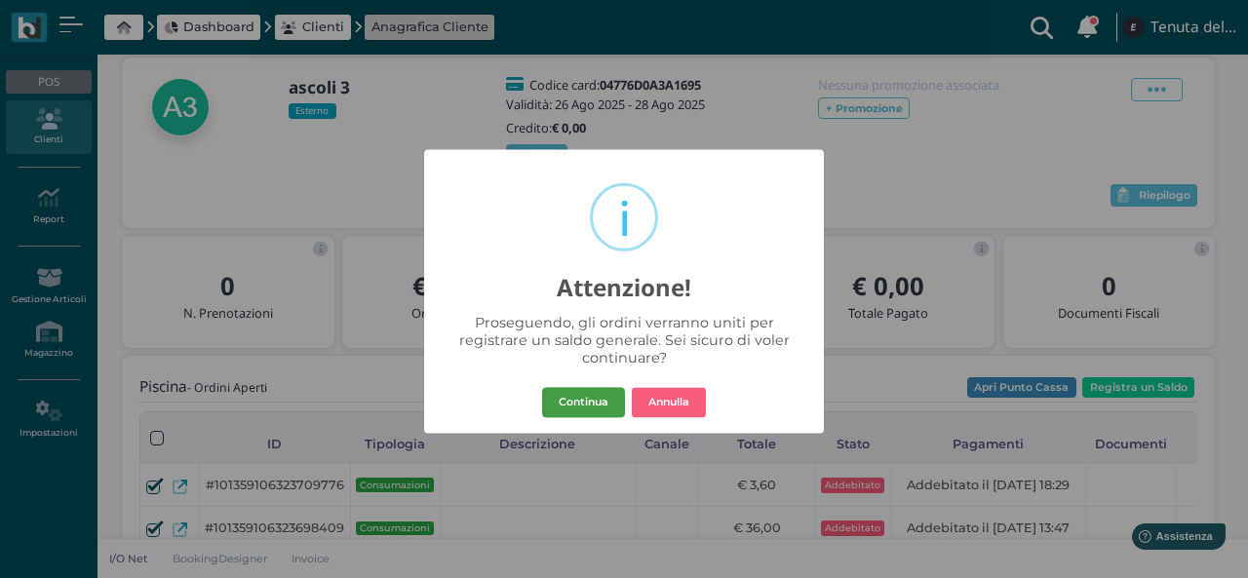
click at [585, 389] on button "Continua" at bounding box center [583, 402] width 83 height 31
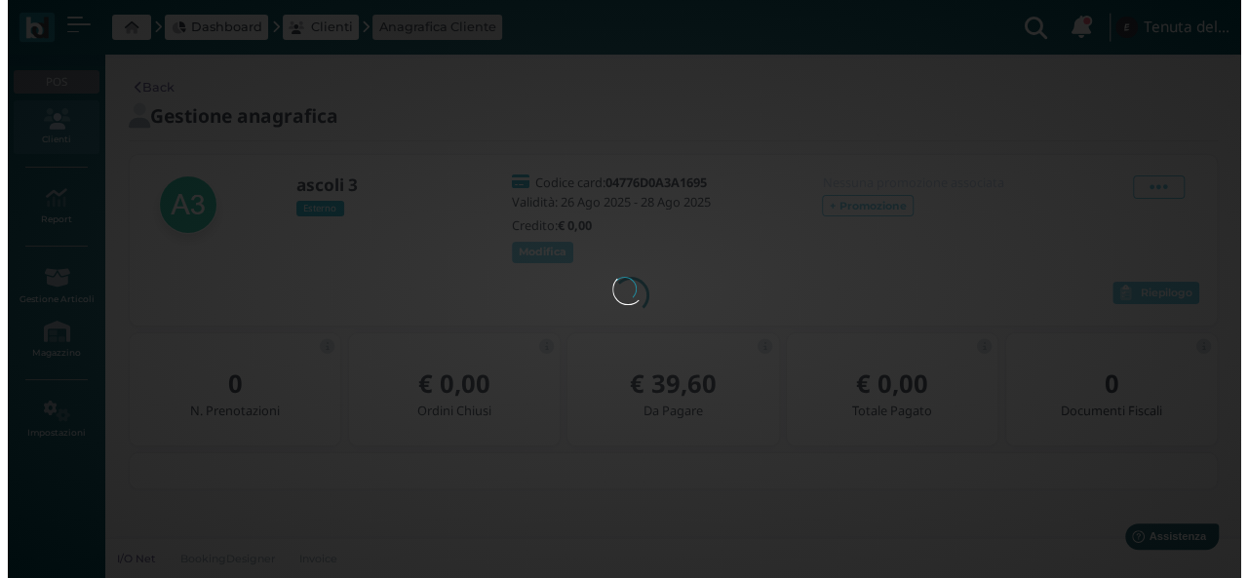
scroll to position [0, 0]
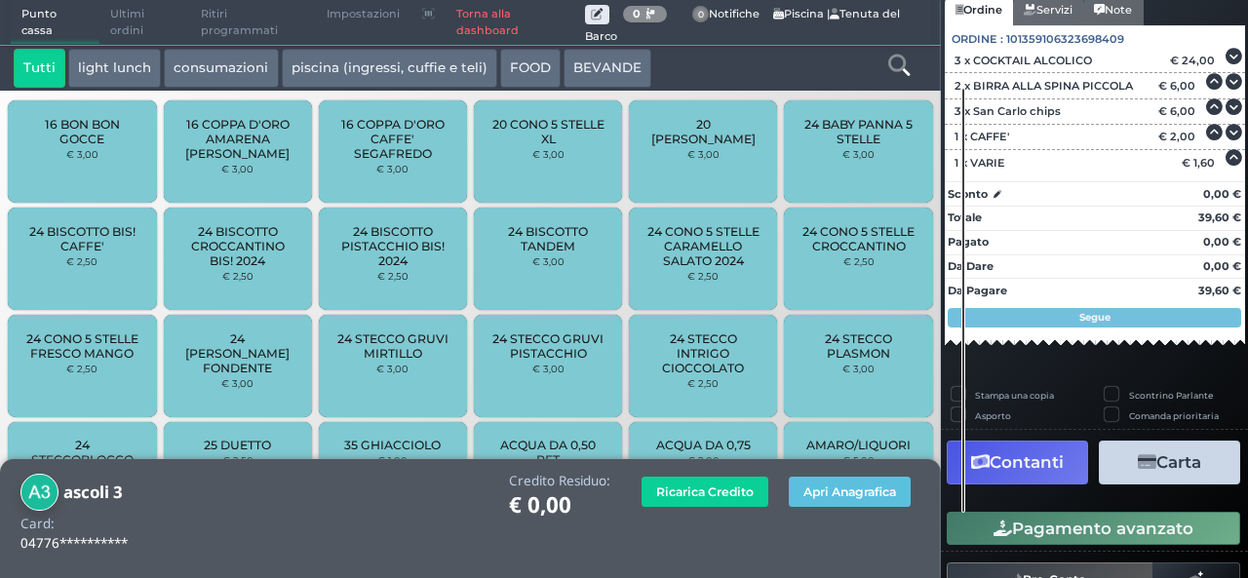
scroll to position [173, 0]
click at [1147, 477] on button "Carta" at bounding box center [1169, 463] width 141 height 44
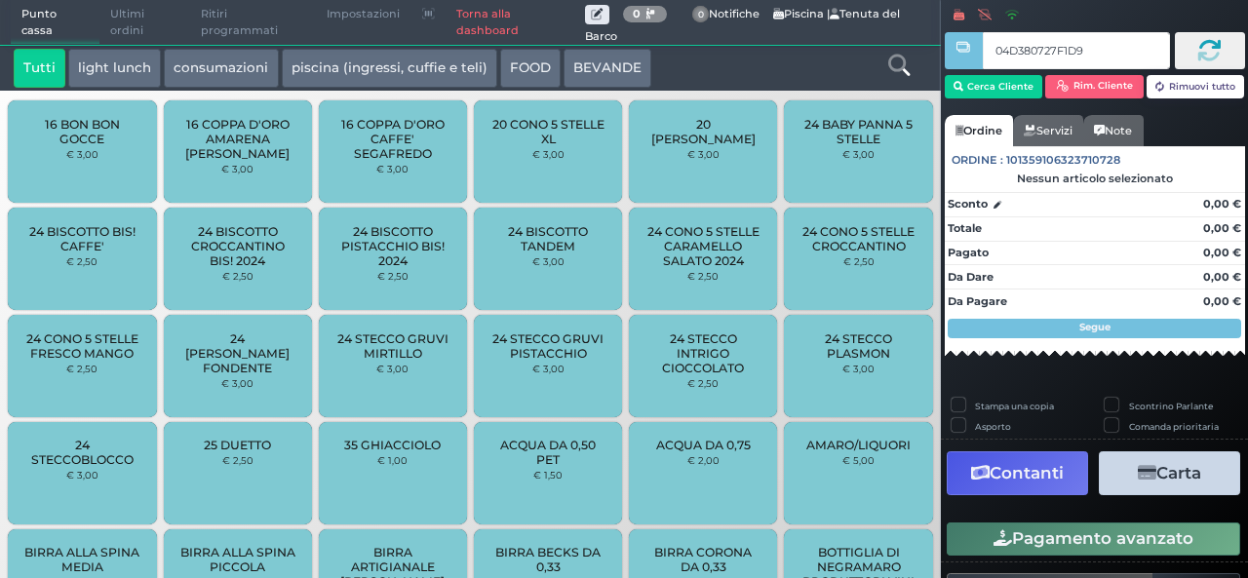
type input "04D380727F1D90"
